Goal: Task Accomplishment & Management: Use online tool/utility

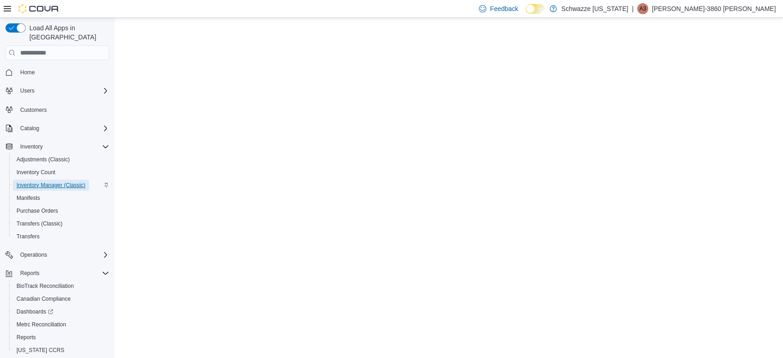
click at [44, 182] on span "Inventory Manager (Classic)" at bounding box center [51, 185] width 69 height 7
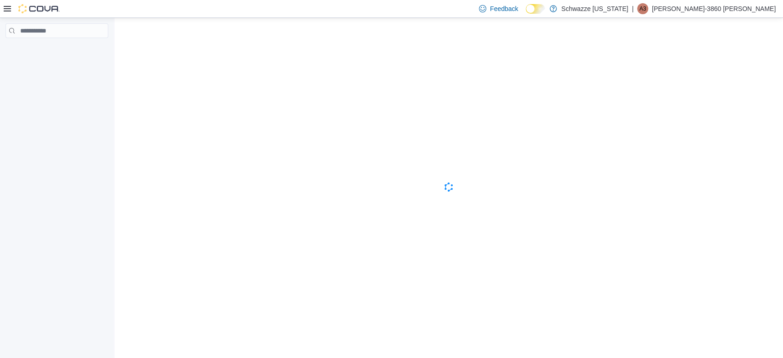
click at [172, 100] on div "Cova-Icon" at bounding box center [449, 188] width 668 height 340
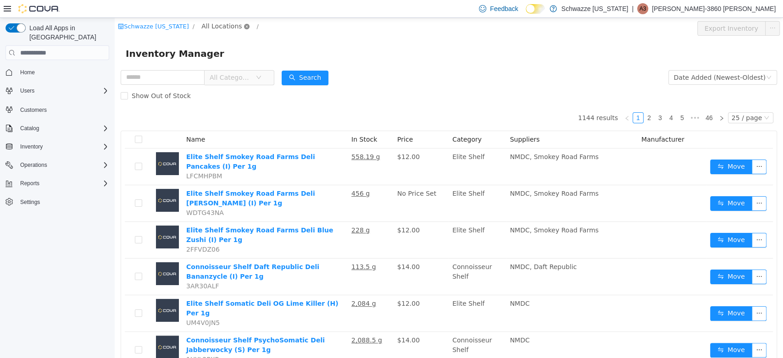
click at [244, 27] on icon "icon: close-circle" at bounding box center [247, 27] width 6 height 6
click at [221, 28] on span "All Locations" at bounding box center [221, 26] width 40 height 10
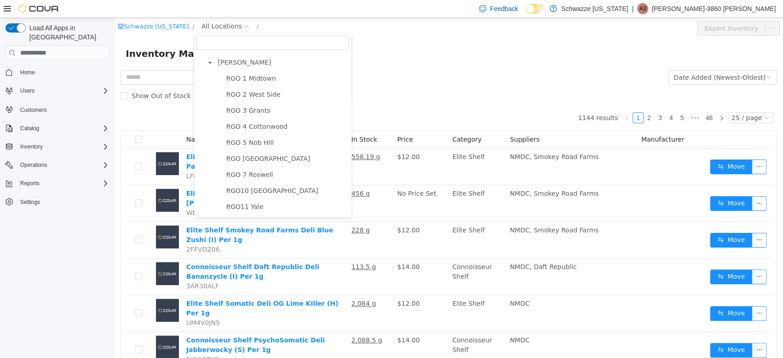
scroll to position [306, 0]
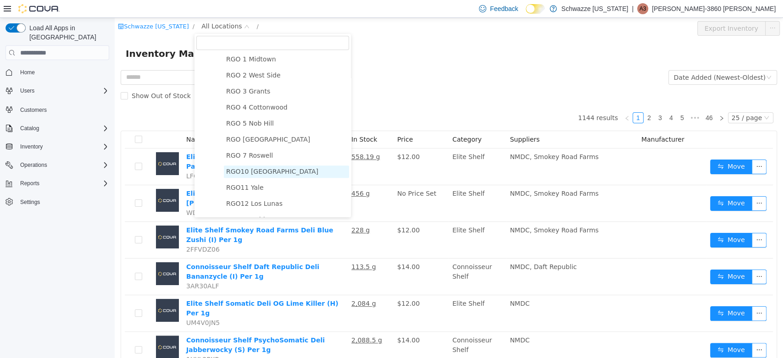
click at [272, 173] on span "RGO10 Santa Fe" at bounding box center [286, 172] width 125 height 12
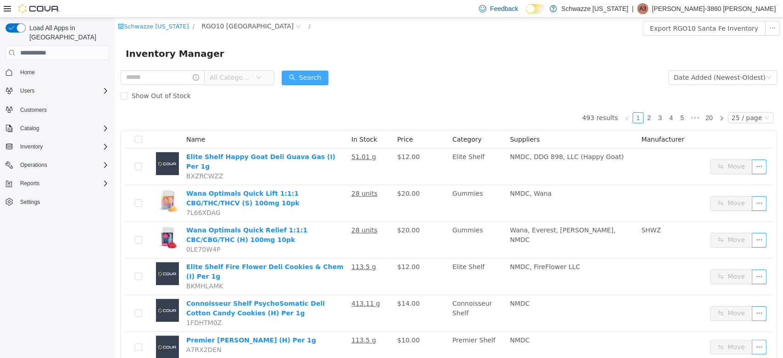
click at [321, 78] on button "Search" at bounding box center [305, 78] width 47 height 15
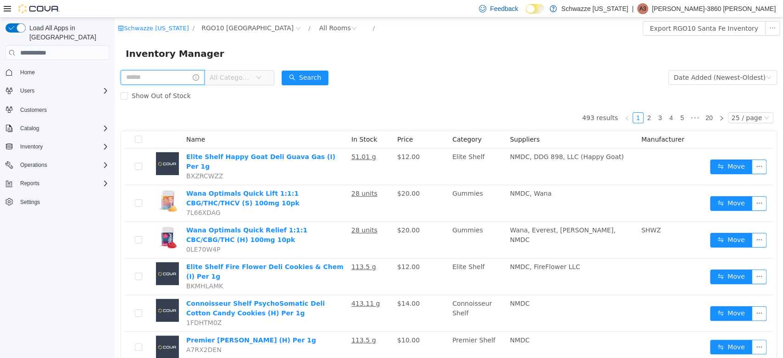
click at [138, 84] on input "text" at bounding box center [163, 77] width 84 height 15
type input "****"
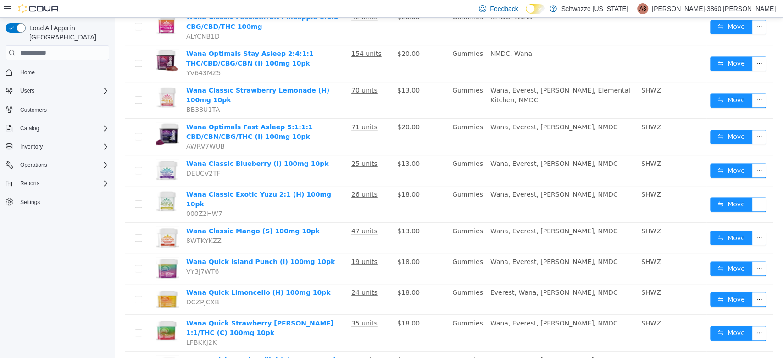
scroll to position [327, 0]
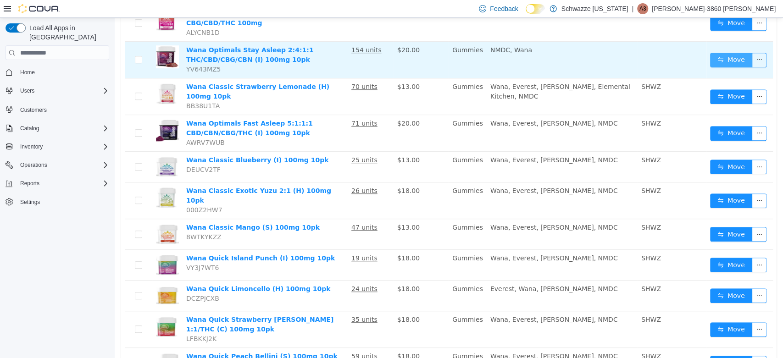
click at [714, 53] on button "Move" at bounding box center [731, 60] width 42 height 15
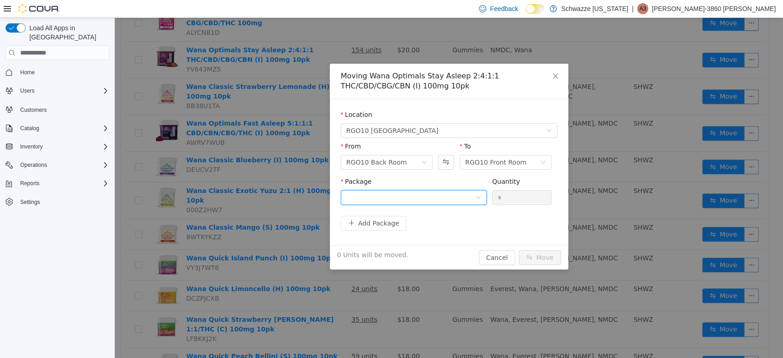
click at [472, 194] on div at bounding box center [410, 198] width 129 height 14
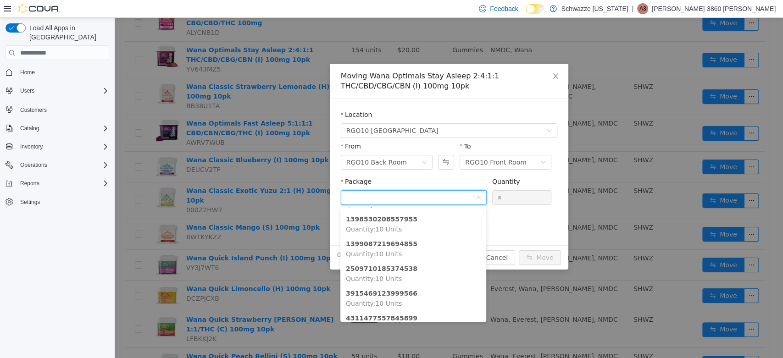
scroll to position [62, 0]
click at [437, 261] on li "2509710185374538 Quantity : 10 Units" at bounding box center [413, 273] width 146 height 25
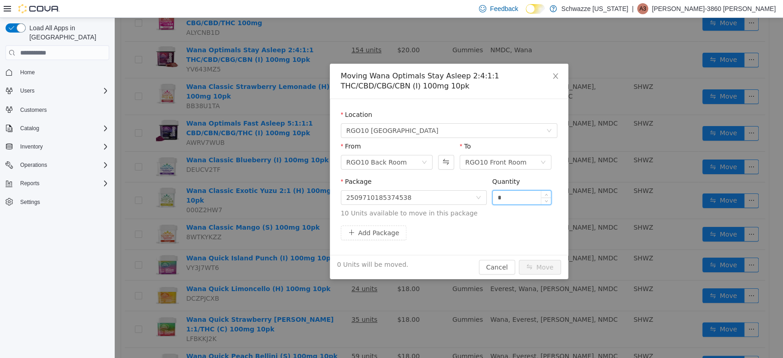
click at [508, 199] on input "*" at bounding box center [522, 198] width 59 height 14
type input "**"
click at [545, 273] on button "Move" at bounding box center [540, 267] width 42 height 15
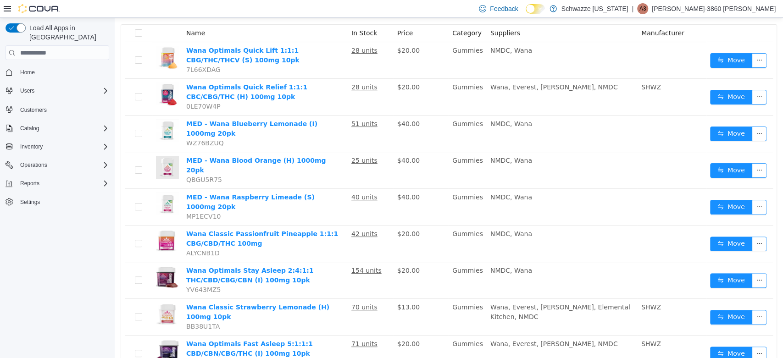
scroll to position [107, 0]
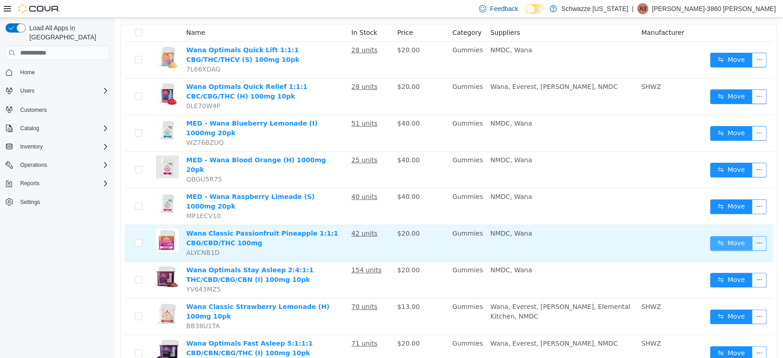
click at [719, 236] on button "Move" at bounding box center [731, 243] width 42 height 15
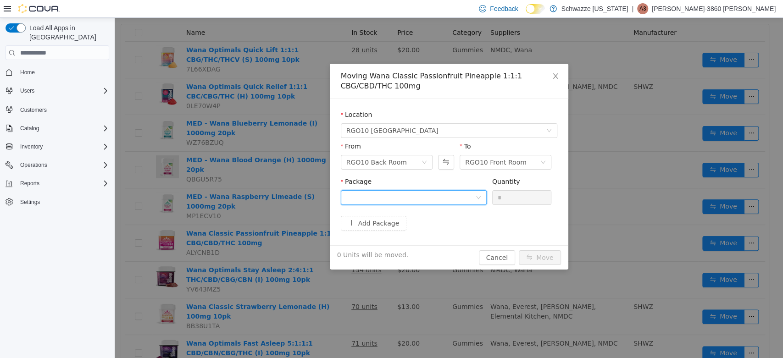
click at [414, 194] on div at bounding box center [410, 198] width 129 height 14
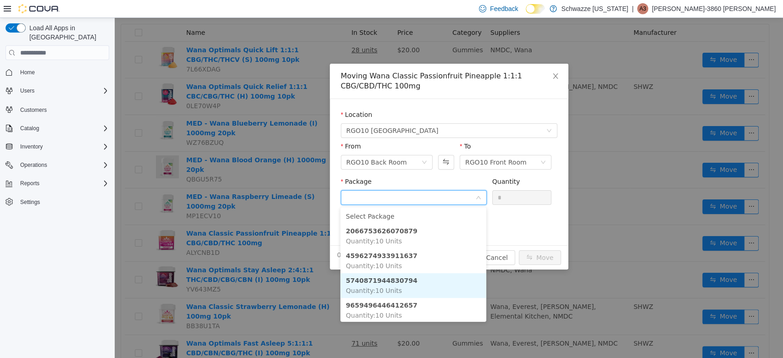
click at [410, 289] on li "5740871944830794 Quantity : 10 Units" at bounding box center [413, 285] width 146 height 25
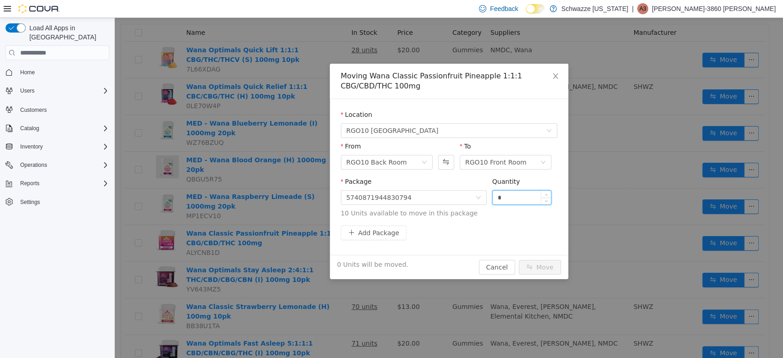
click at [519, 194] on input "*" at bounding box center [522, 198] width 59 height 14
type input "**"
click at [538, 265] on button "Move" at bounding box center [540, 267] width 42 height 15
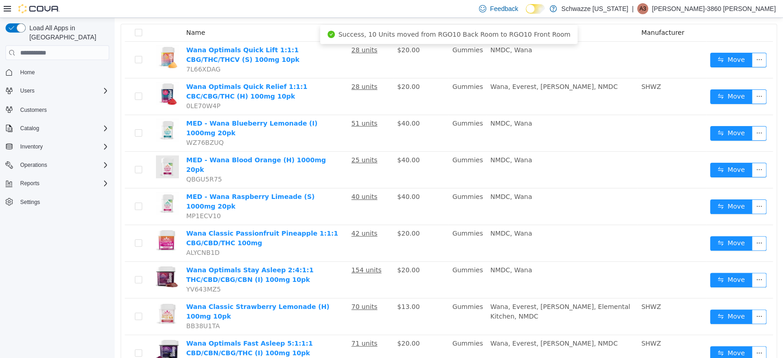
scroll to position [0, 0]
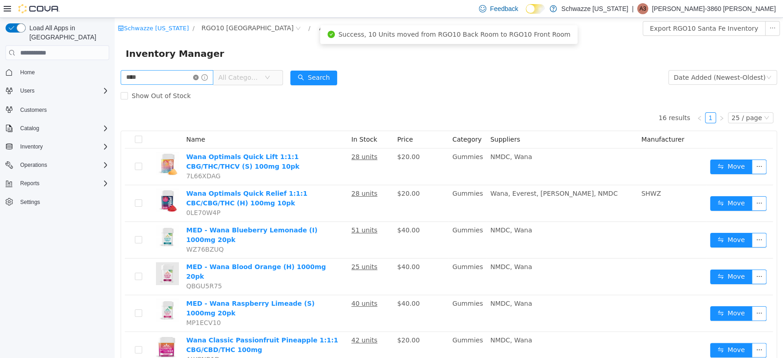
click at [199, 78] on icon "icon: close-circle" at bounding box center [196, 78] width 6 height 6
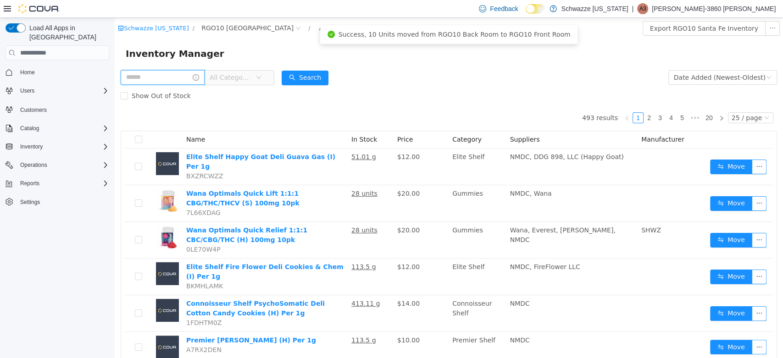
click at [181, 78] on input "text" at bounding box center [163, 77] width 84 height 15
type input "***"
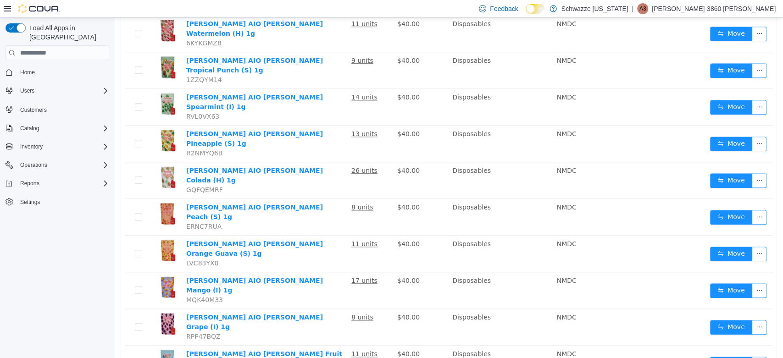
scroll to position [584, 0]
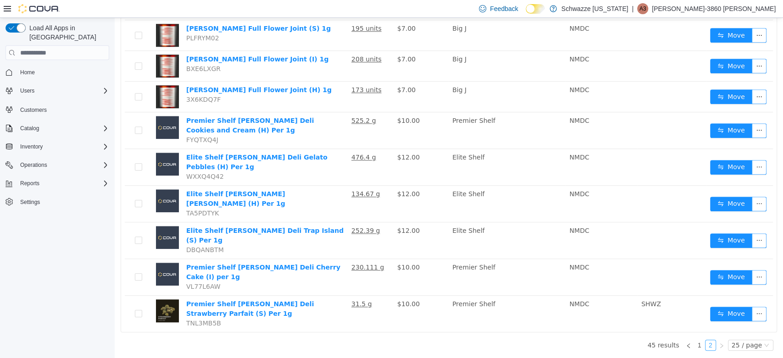
scroll to position [430, 0]
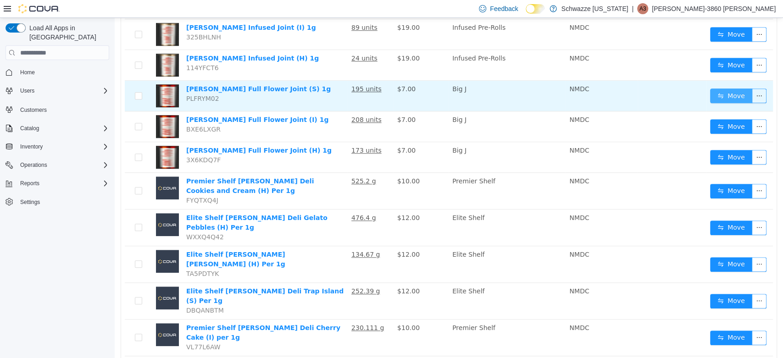
click at [730, 89] on button "Move" at bounding box center [731, 96] width 42 height 15
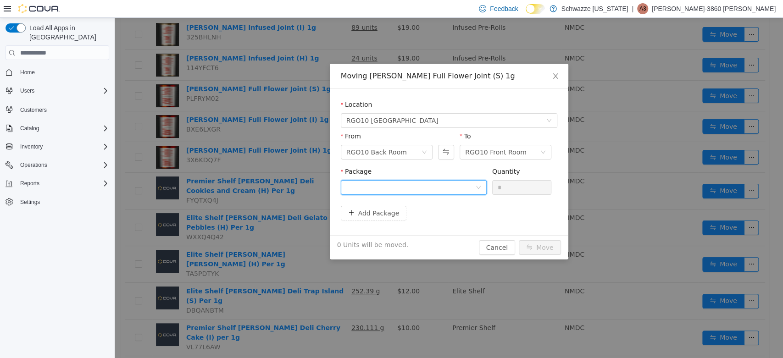
click at [399, 189] on div at bounding box center [410, 188] width 129 height 14
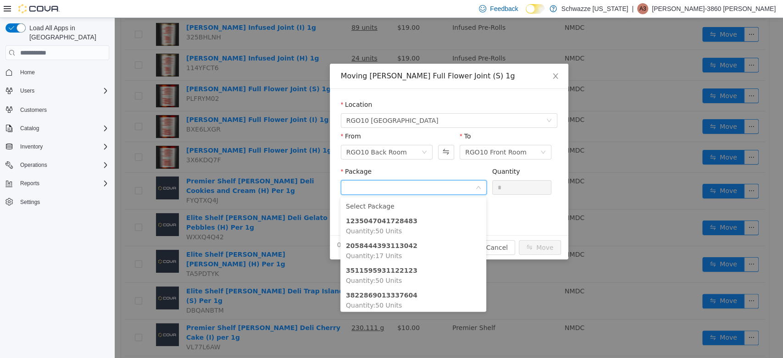
scroll to position [0, 0]
click at [456, 303] on li "3822869013337604 Quantity : 50 Units" at bounding box center [413, 300] width 146 height 25
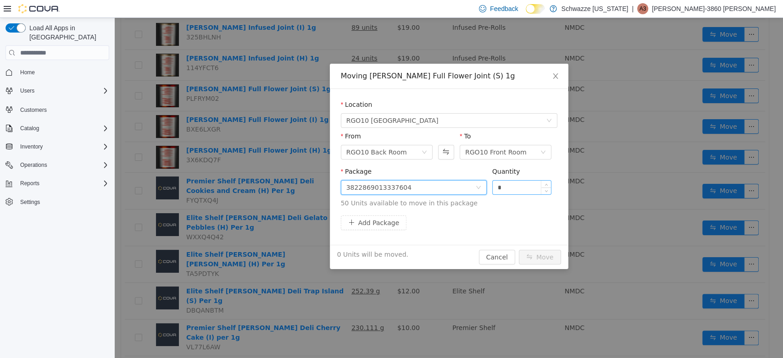
click at [522, 193] on input "*" at bounding box center [522, 188] width 59 height 14
type input "**"
click at [539, 252] on button "Move" at bounding box center [540, 257] width 42 height 15
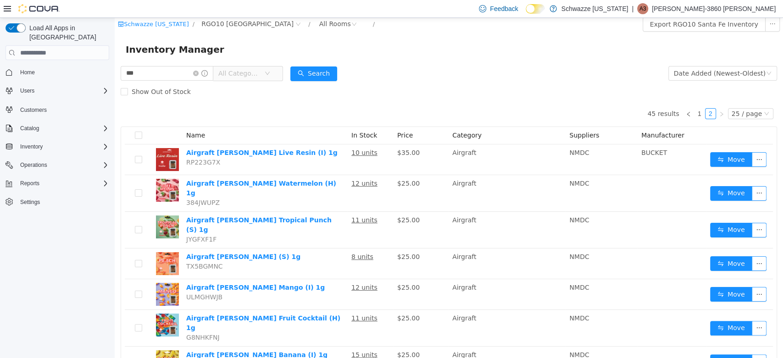
scroll to position [0, 0]
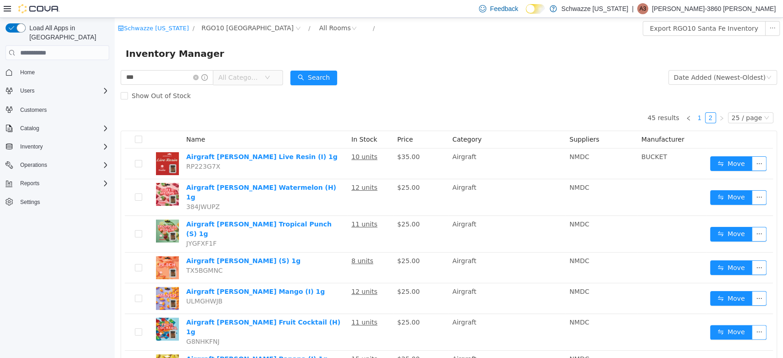
click at [695, 117] on link "1" at bounding box center [700, 118] width 10 height 10
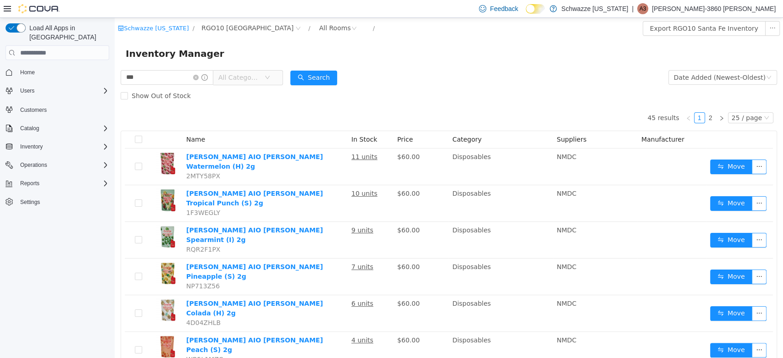
click at [203, 74] on span at bounding box center [200, 77] width 15 height 6
click at [199, 80] on icon "icon: close-circle" at bounding box center [196, 78] width 6 height 6
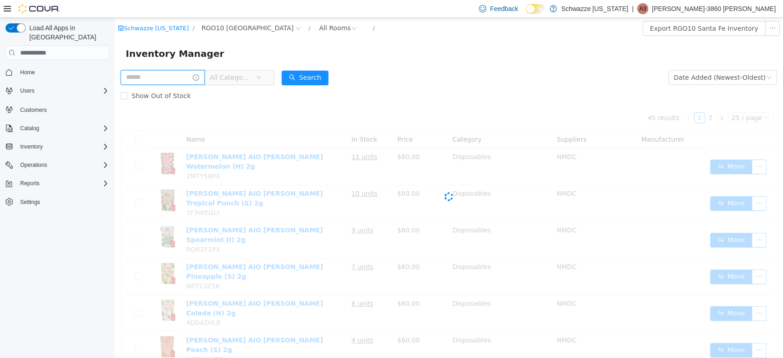
click at [180, 78] on input "text" at bounding box center [163, 77] width 84 height 15
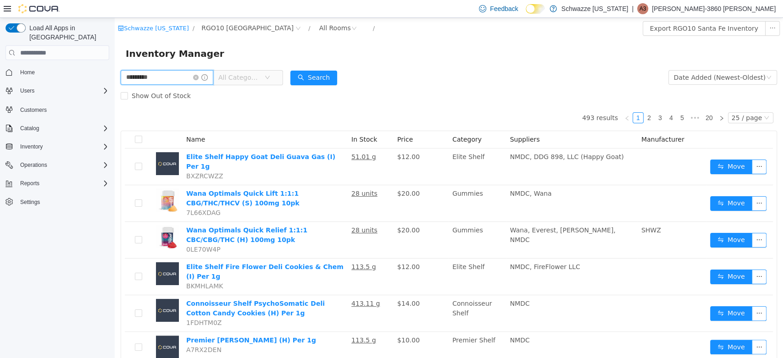
type input "*********"
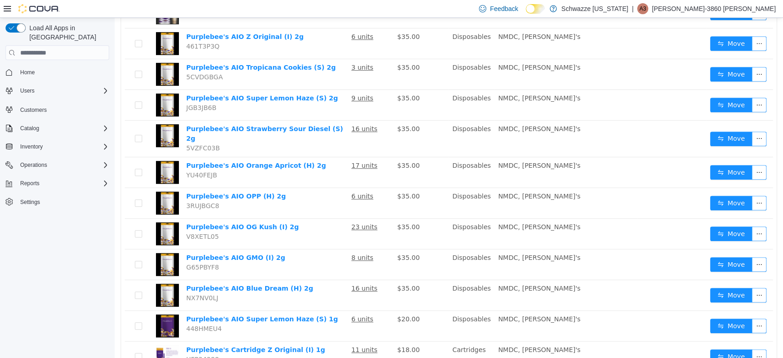
scroll to position [306, 0]
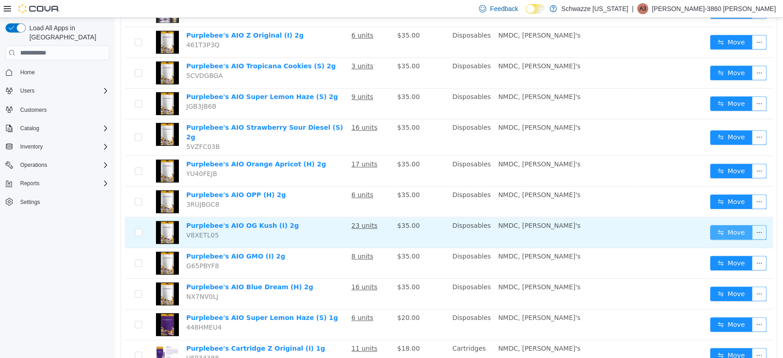
click at [726, 226] on button "Move" at bounding box center [731, 232] width 42 height 15
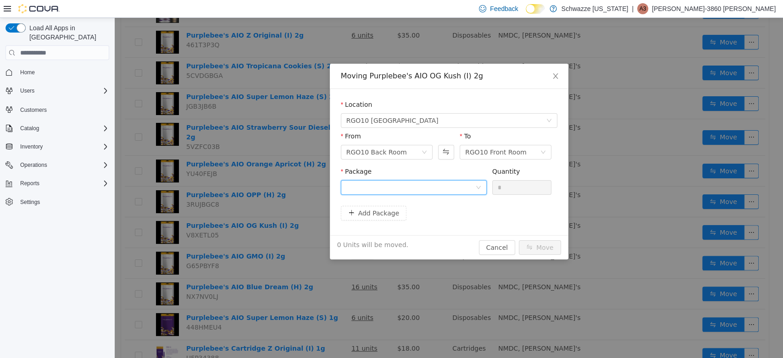
click at [468, 193] on div at bounding box center [410, 188] width 129 height 14
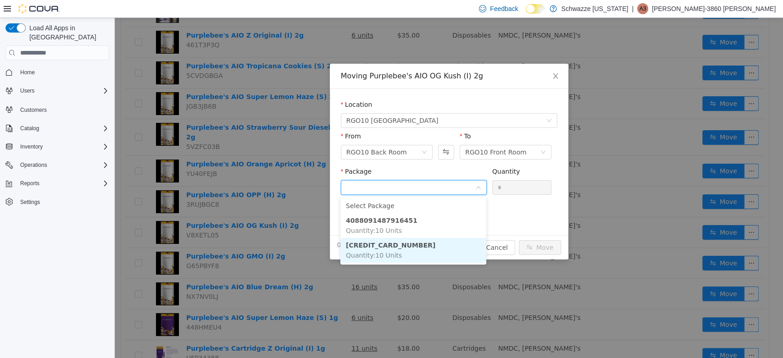
click at [450, 249] on li "4932023575565608 Quantity : 10 Units" at bounding box center [413, 250] width 146 height 25
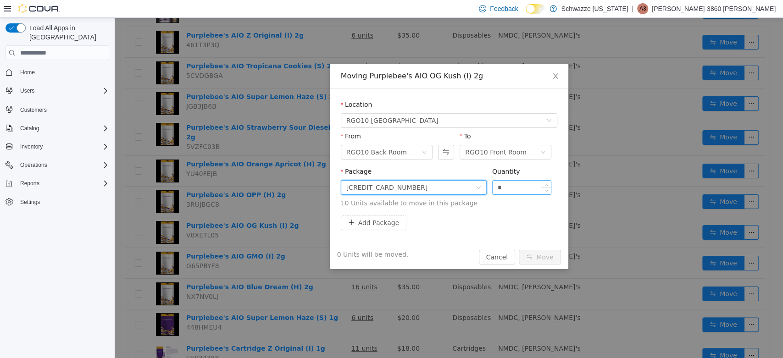
click at [514, 184] on input "*" at bounding box center [522, 188] width 59 height 14
type input "**"
click at [549, 251] on button "Move" at bounding box center [540, 257] width 42 height 15
